Goal: Complete application form

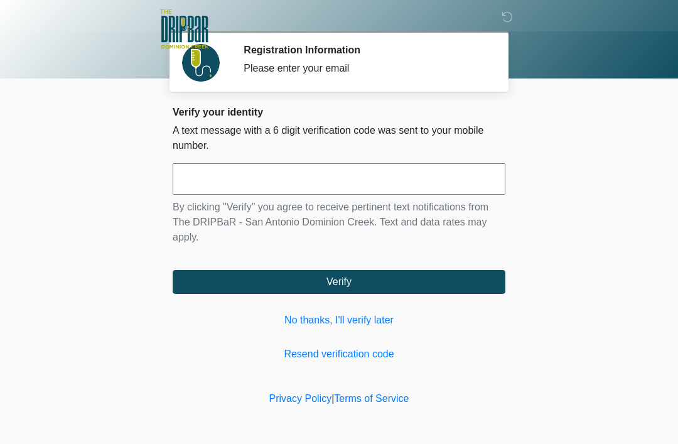
click at [331, 313] on link "No thanks, I'll verify later" at bounding box center [339, 320] width 333 height 15
click at [388, 320] on link "No thanks, I'll verify later" at bounding box center [339, 320] width 333 height 15
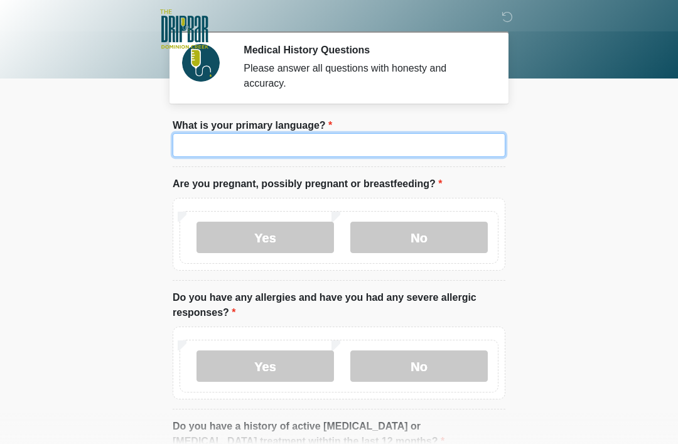
click at [254, 148] on input "What is your primary language?" at bounding box center [339, 145] width 333 height 24
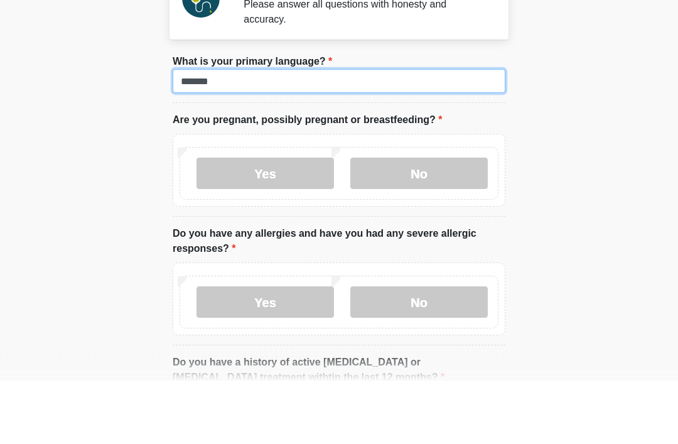
type input "*******"
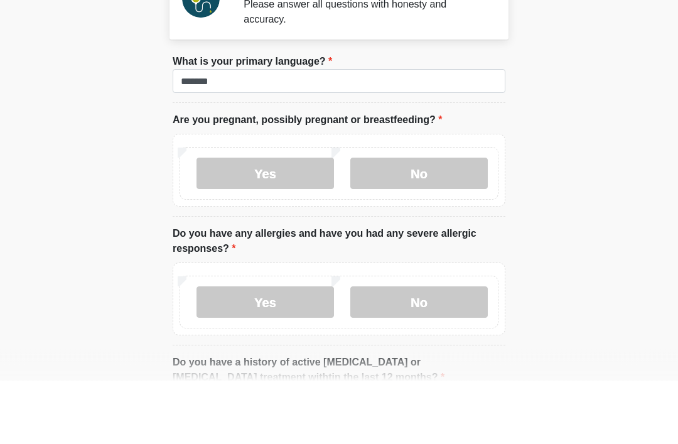
click at [424, 222] on label "No" at bounding box center [419, 237] width 138 height 31
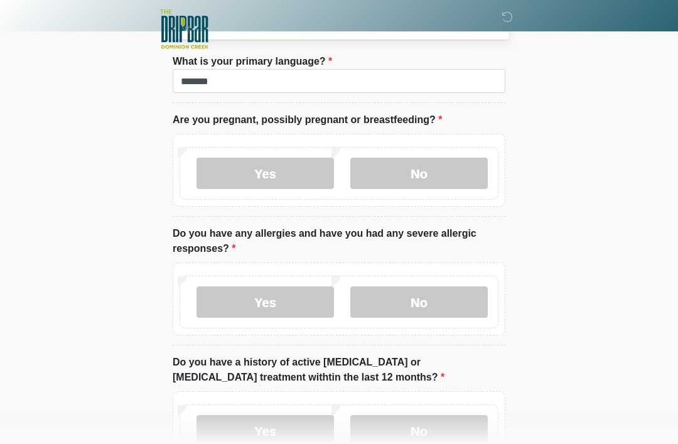
click at [413, 295] on label "No" at bounding box center [419, 301] width 138 height 31
click at [425, 417] on label "No" at bounding box center [419, 430] width 138 height 31
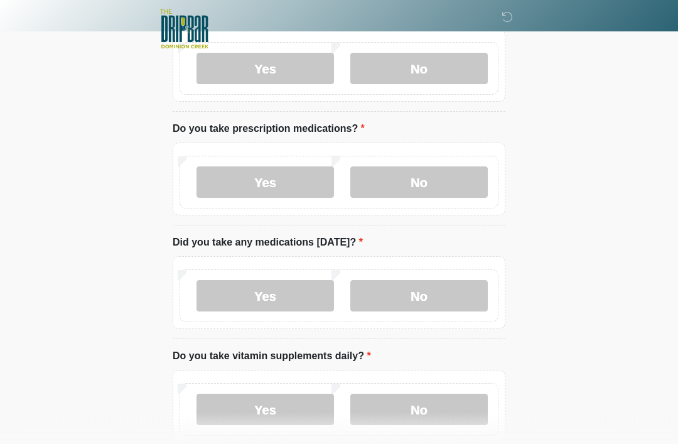
scroll to position [426, 0]
click at [264, 178] on label "Yes" at bounding box center [266, 181] width 138 height 31
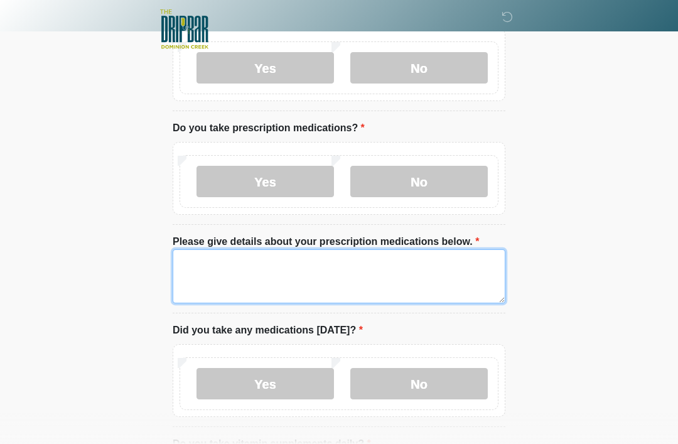
click at [264, 268] on textarea "Please give details about your prescription medications below." at bounding box center [339, 276] width 333 height 54
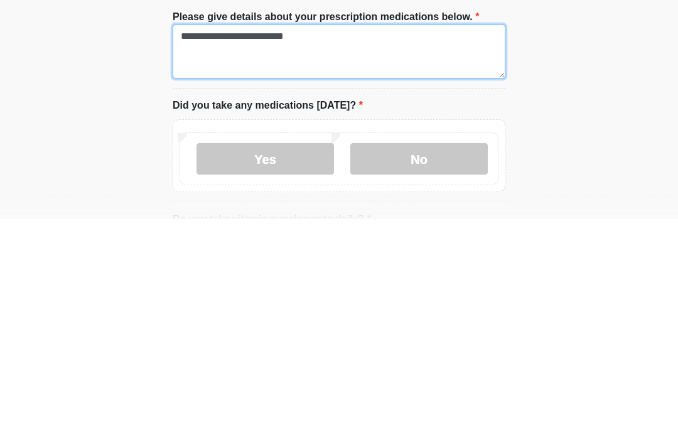
type textarea "**********"
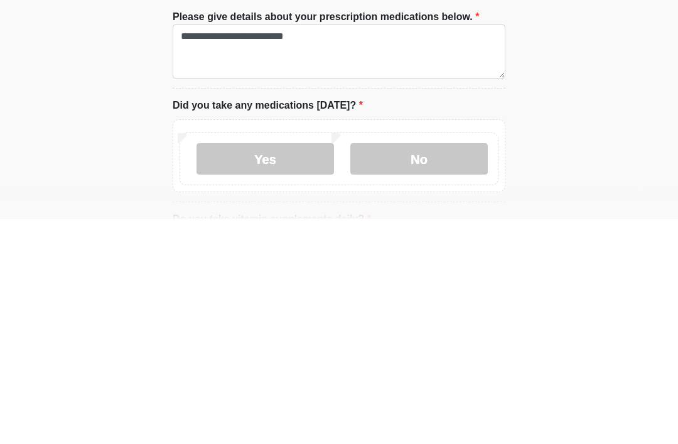
click at [269, 369] on label "Yes" at bounding box center [266, 384] width 138 height 31
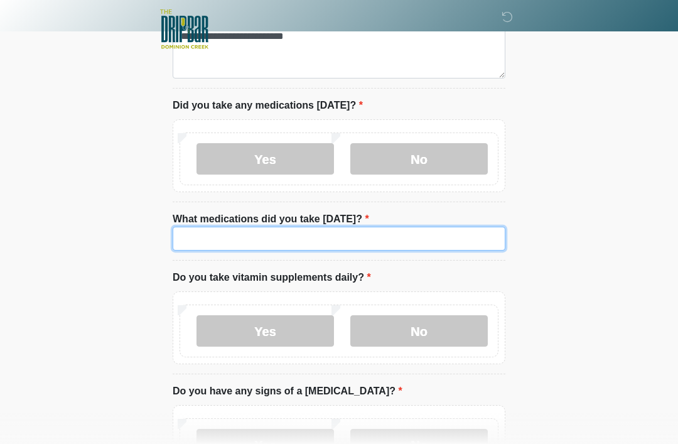
click at [249, 235] on input "What medications did you take today?" at bounding box center [339, 239] width 333 height 24
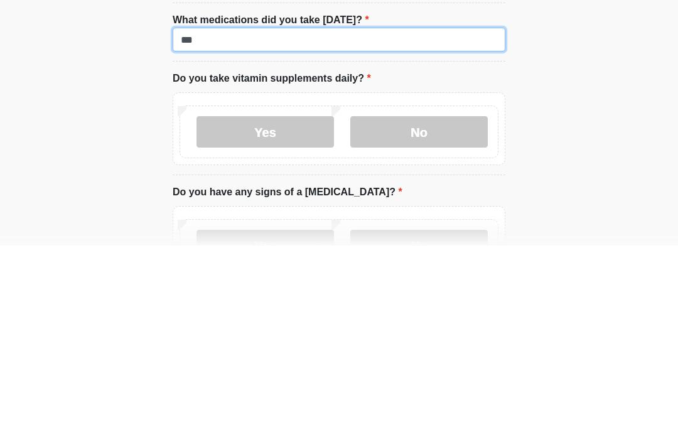
type input "***"
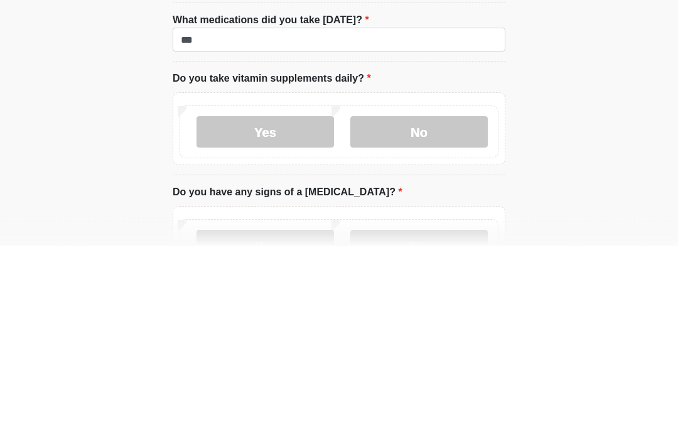
click at [266, 315] on label "Yes" at bounding box center [266, 330] width 138 height 31
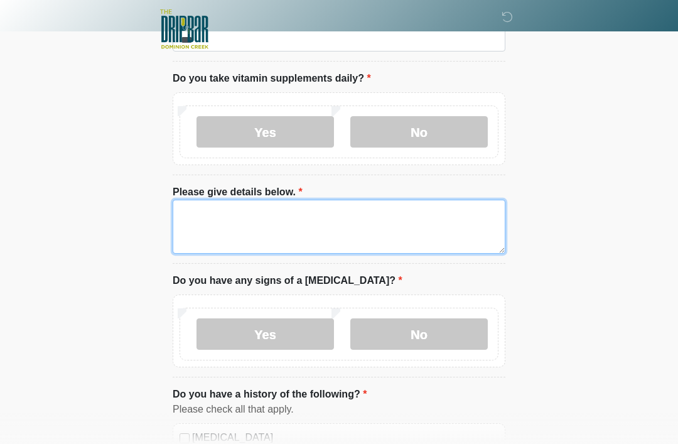
click at [236, 223] on textarea "Please give details below." at bounding box center [339, 227] width 333 height 54
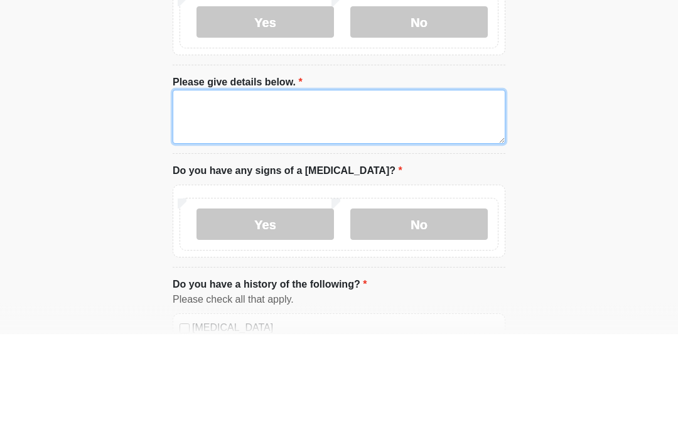
type textarea "*"
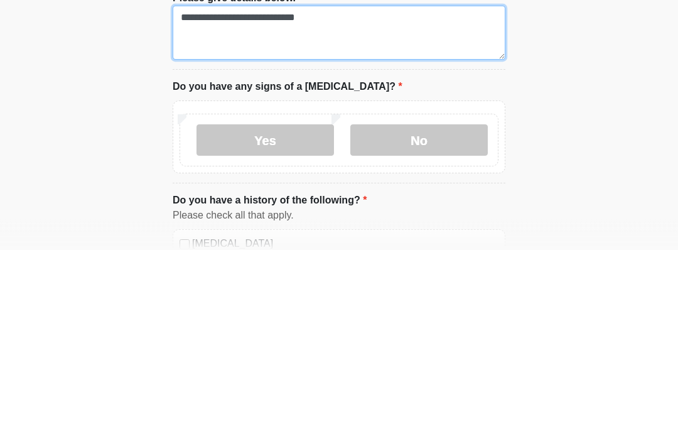
type textarea "**********"
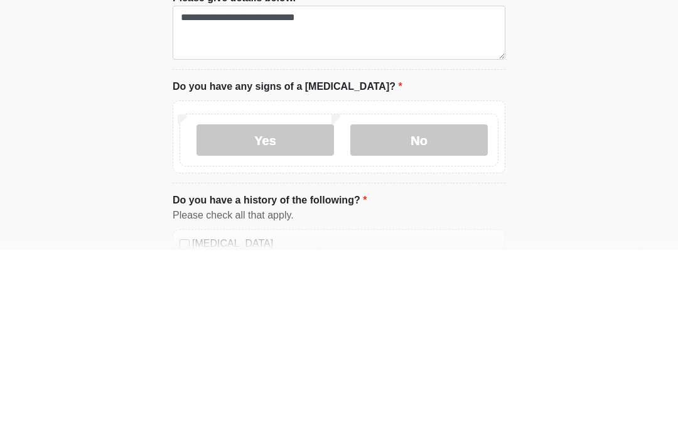
click at [420, 319] on label "No" at bounding box center [419, 334] width 138 height 31
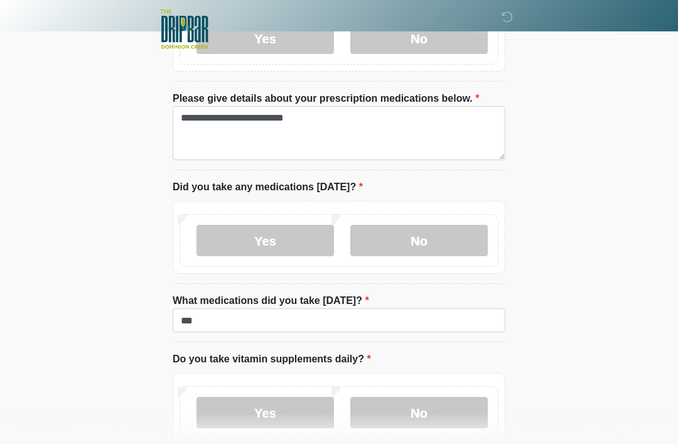
scroll to position [567, 0]
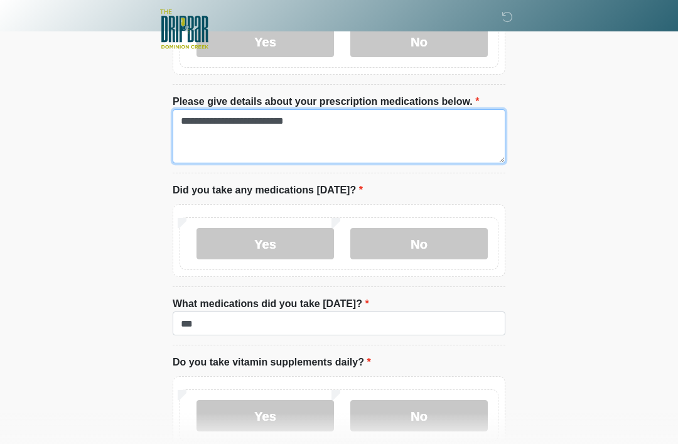
click at [336, 116] on textarea "**********" at bounding box center [339, 136] width 333 height 54
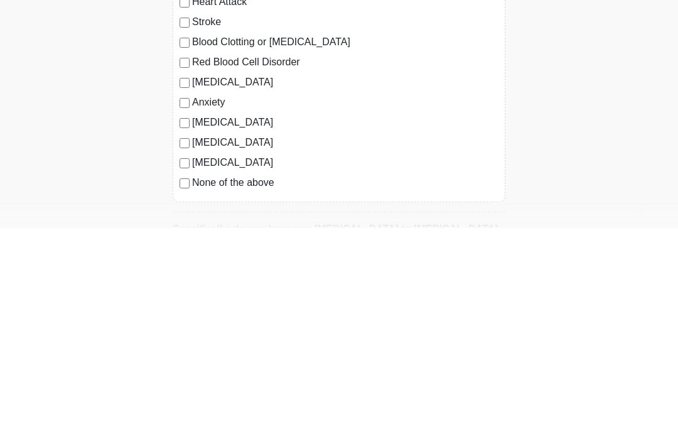
scroll to position [1114, 0]
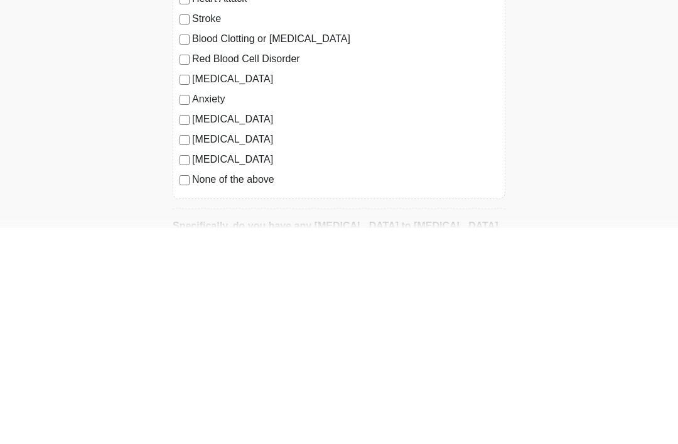
type textarea "**********"
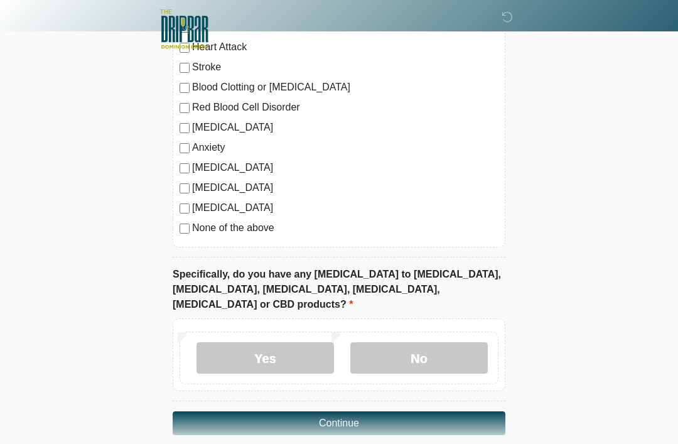
click at [420, 342] on label "No" at bounding box center [419, 357] width 138 height 31
click at [361, 411] on button "Continue" at bounding box center [339, 423] width 333 height 24
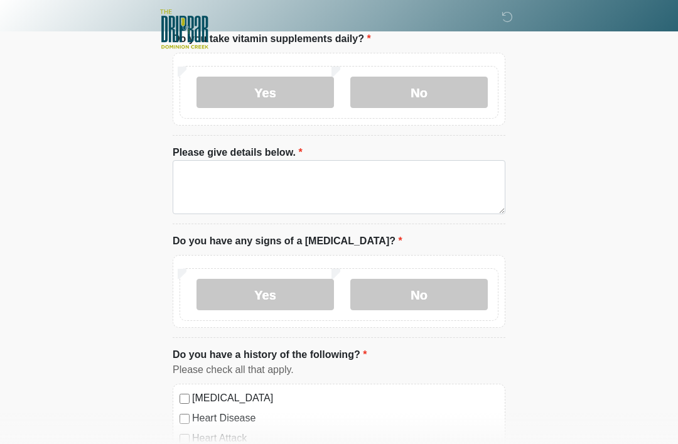
scroll to position [0, 0]
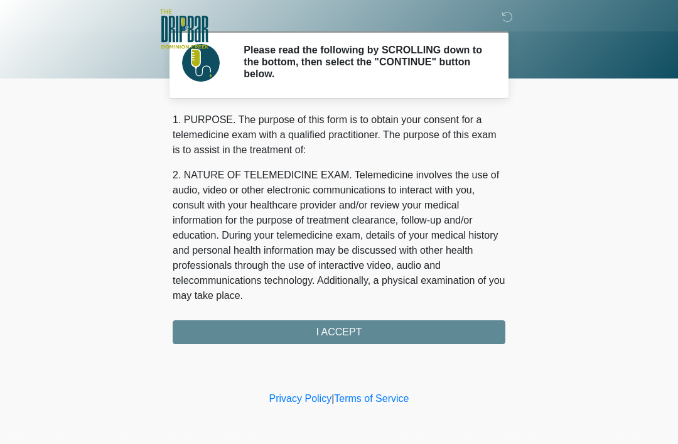
click at [336, 325] on div "1. PURPOSE. The purpose of this form is to obtain your consent for a telemedici…" at bounding box center [339, 228] width 333 height 232
click at [354, 331] on div "1. PURPOSE. The purpose of this form is to obtain your consent for a telemedici…" at bounding box center [339, 228] width 333 height 232
click at [340, 328] on div "1. PURPOSE. The purpose of this form is to obtain your consent for a telemedici…" at bounding box center [339, 228] width 333 height 232
click at [352, 333] on div "1. PURPOSE. The purpose of this form is to obtain your consent for a telemedici…" at bounding box center [339, 228] width 333 height 232
click at [339, 317] on div "1. PURPOSE. The purpose of this form is to obtain your consent for a telemedici…" at bounding box center [339, 228] width 333 height 232
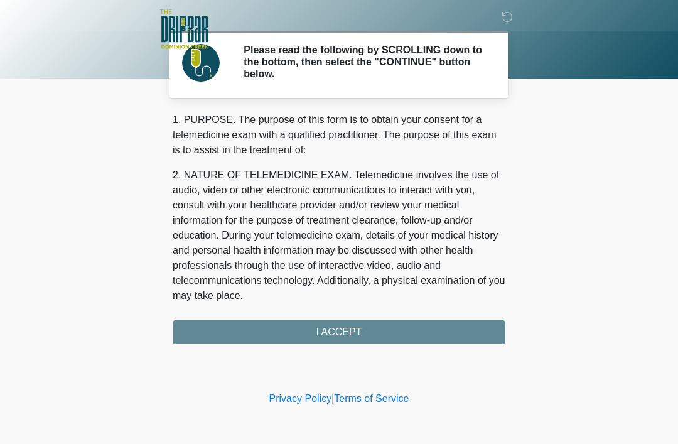
click at [337, 340] on div "1. PURPOSE. The purpose of this form is to obtain your consent for a telemedici…" at bounding box center [339, 228] width 333 height 232
click at [342, 333] on div "1. PURPOSE. The purpose of this form is to obtain your consent for a telemedici…" at bounding box center [339, 228] width 333 height 232
click at [330, 332] on div "1. PURPOSE. The purpose of this form is to obtain your consent for a telemedici…" at bounding box center [339, 228] width 333 height 232
click at [352, 320] on div "1. PURPOSE. The purpose of this form is to obtain your consent for a telemedici…" at bounding box center [339, 228] width 333 height 232
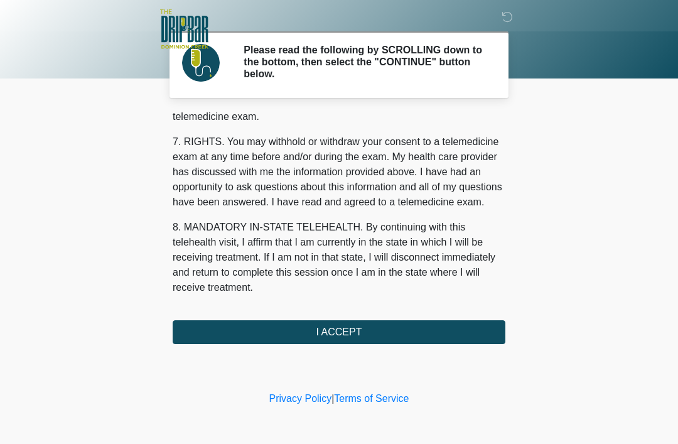
scroll to position [551, 0]
click at [347, 332] on button "I ACCEPT" at bounding box center [339, 332] width 333 height 24
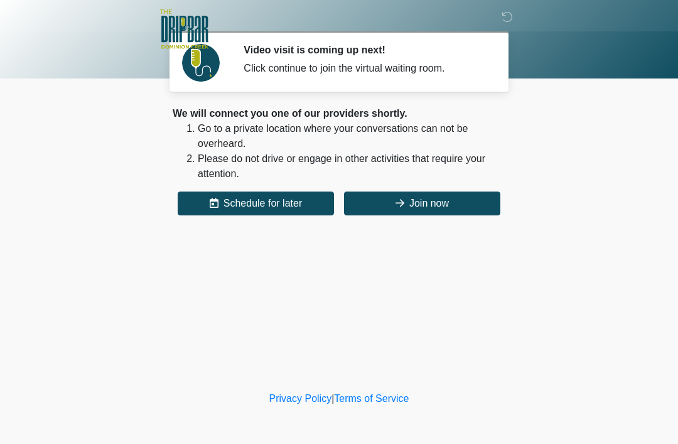
click at [407, 206] on button "Join now" at bounding box center [422, 204] width 156 height 24
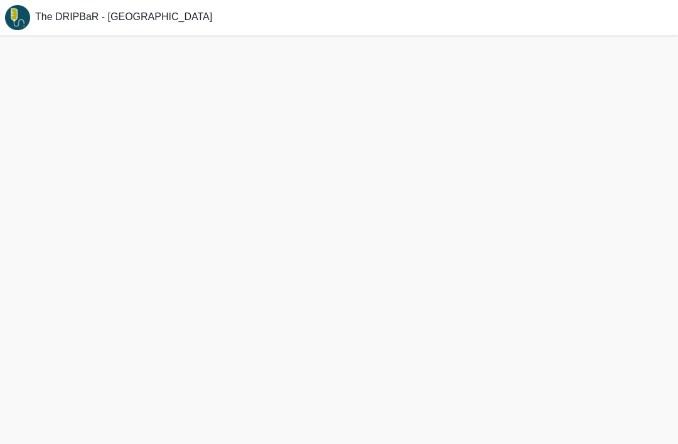
scroll to position [4, 0]
